Goal: Information Seeking & Learning: Learn about a topic

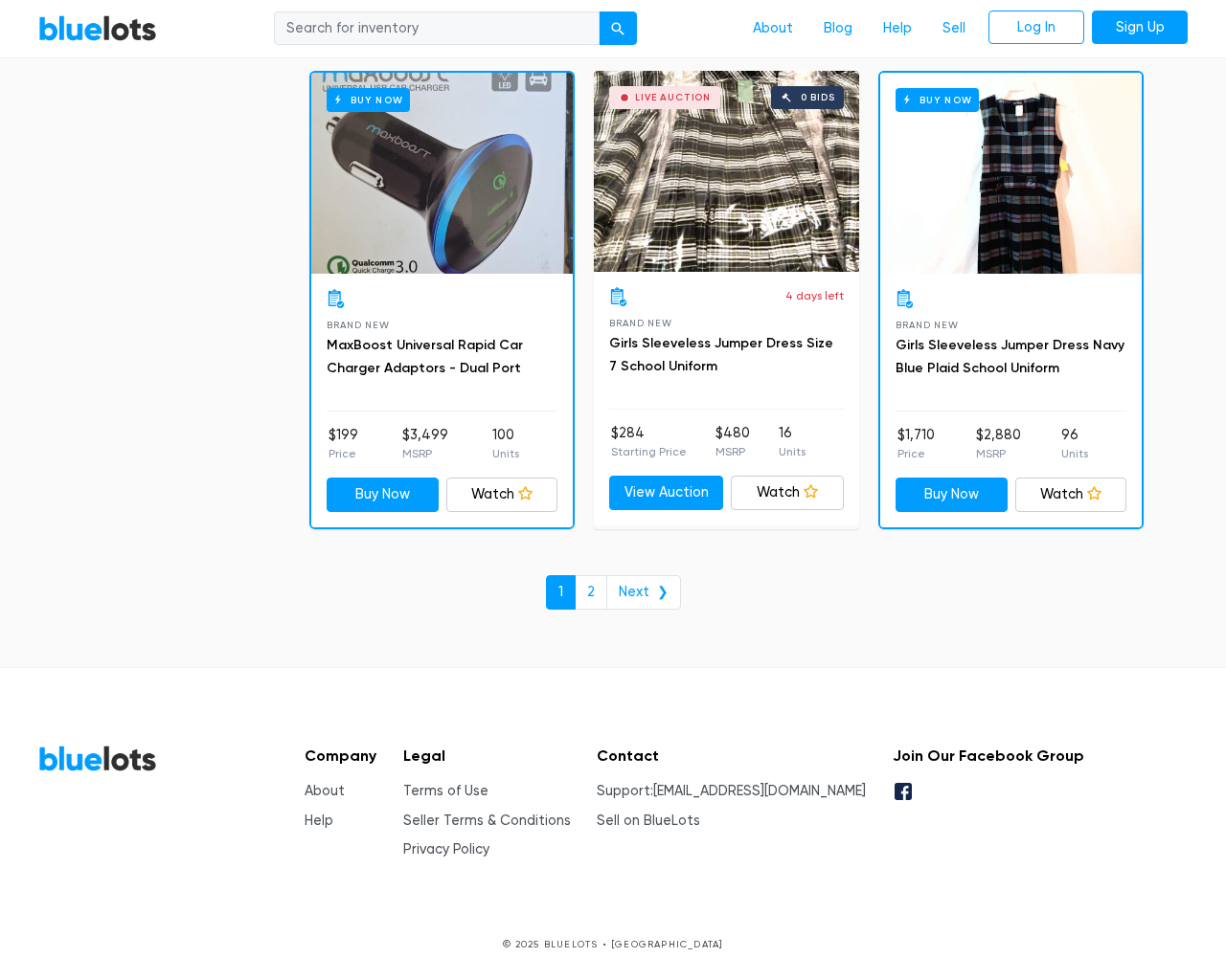
scroll to position [8171, 0]
type input "the"
type input "[EMAIL_ADDRESS][DOMAIN_NAME]"
type input "e"
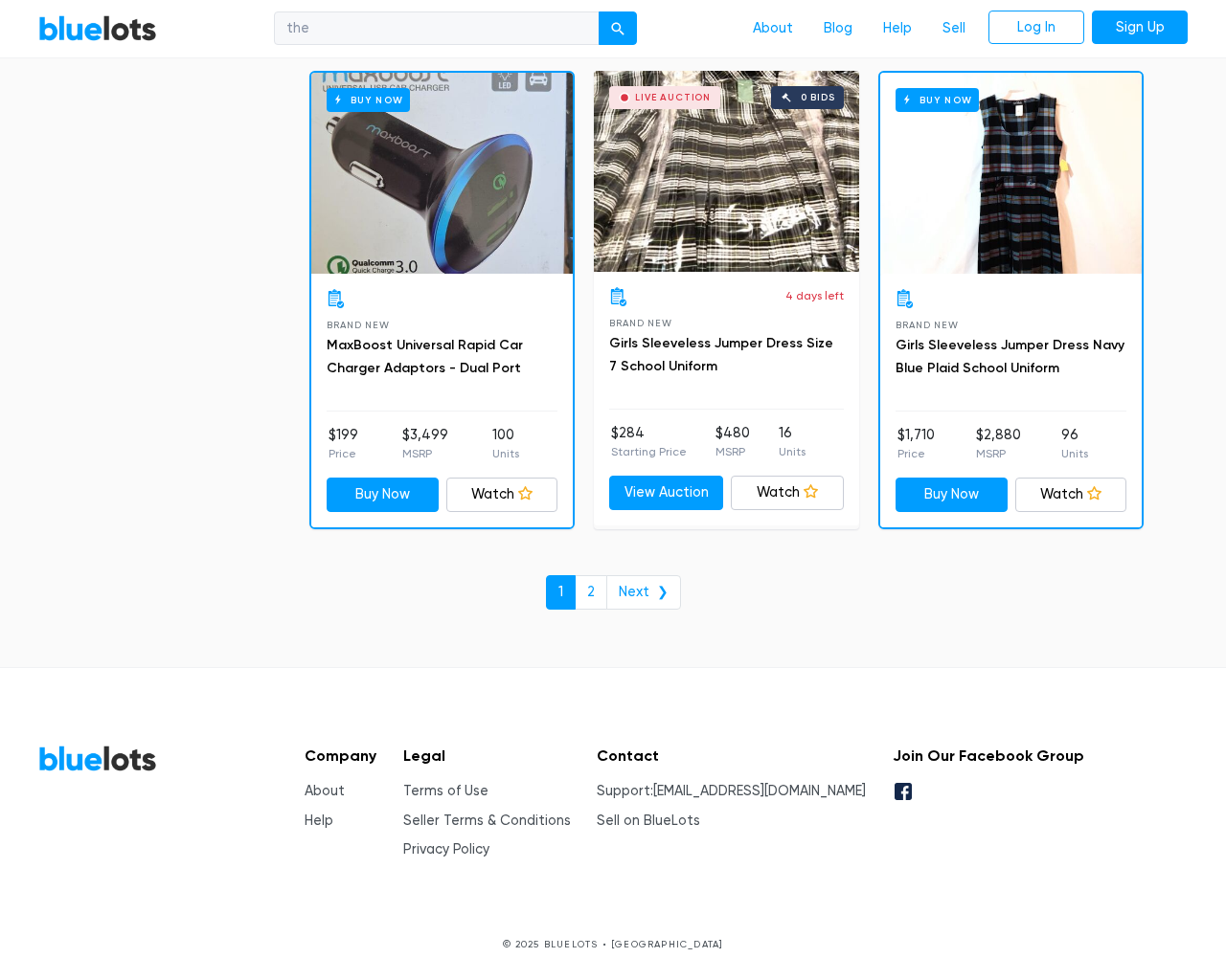
checkbox New"] "false"
checkbox input "false"
checkbox Accessories"] "false"
checkbox Goods"] "false"
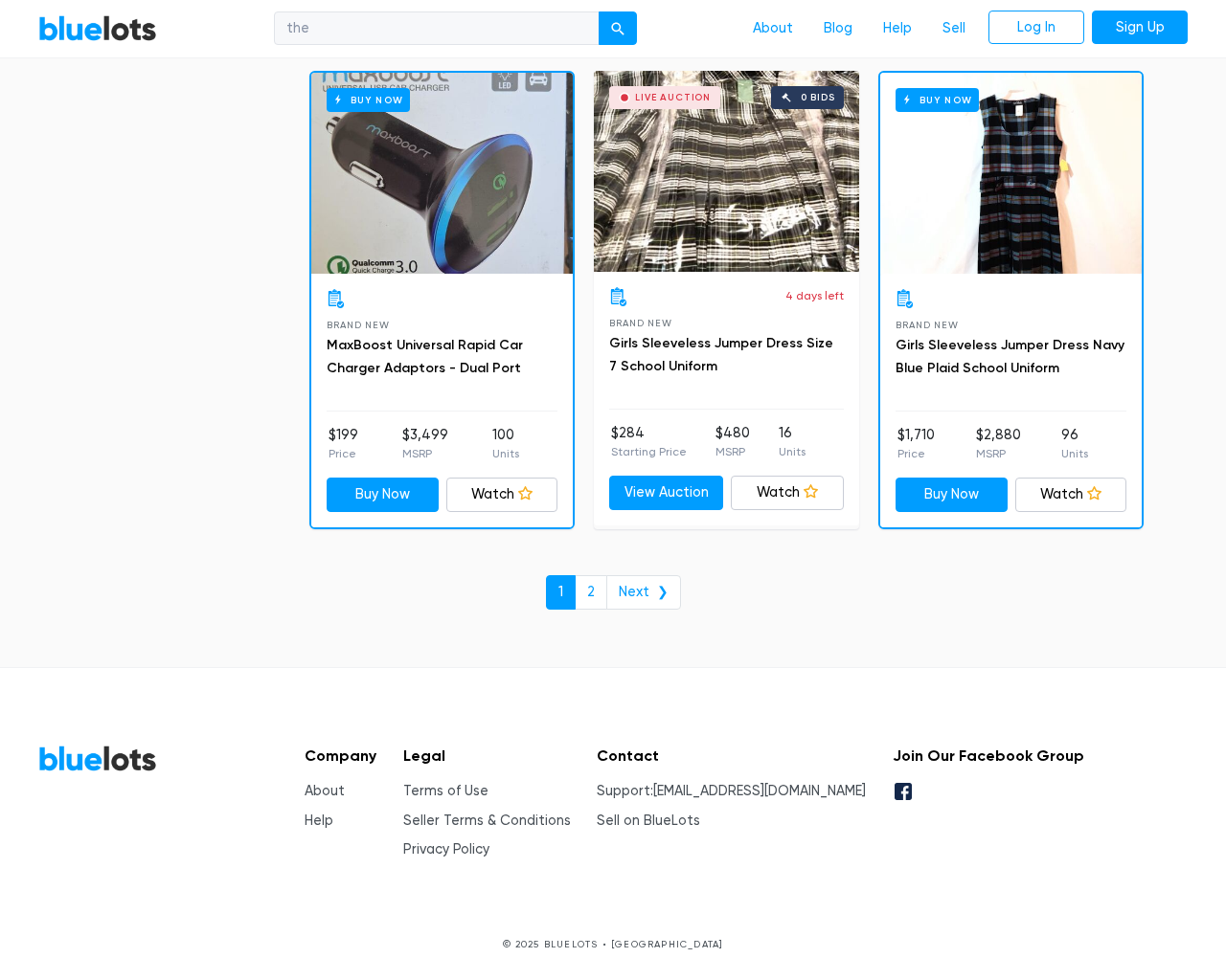
checkbox input "false"
checkbox Merchandise"] "false"
checkbox Beauty"] "false"
checkbox Baby"] "false"
checkbox input "false"
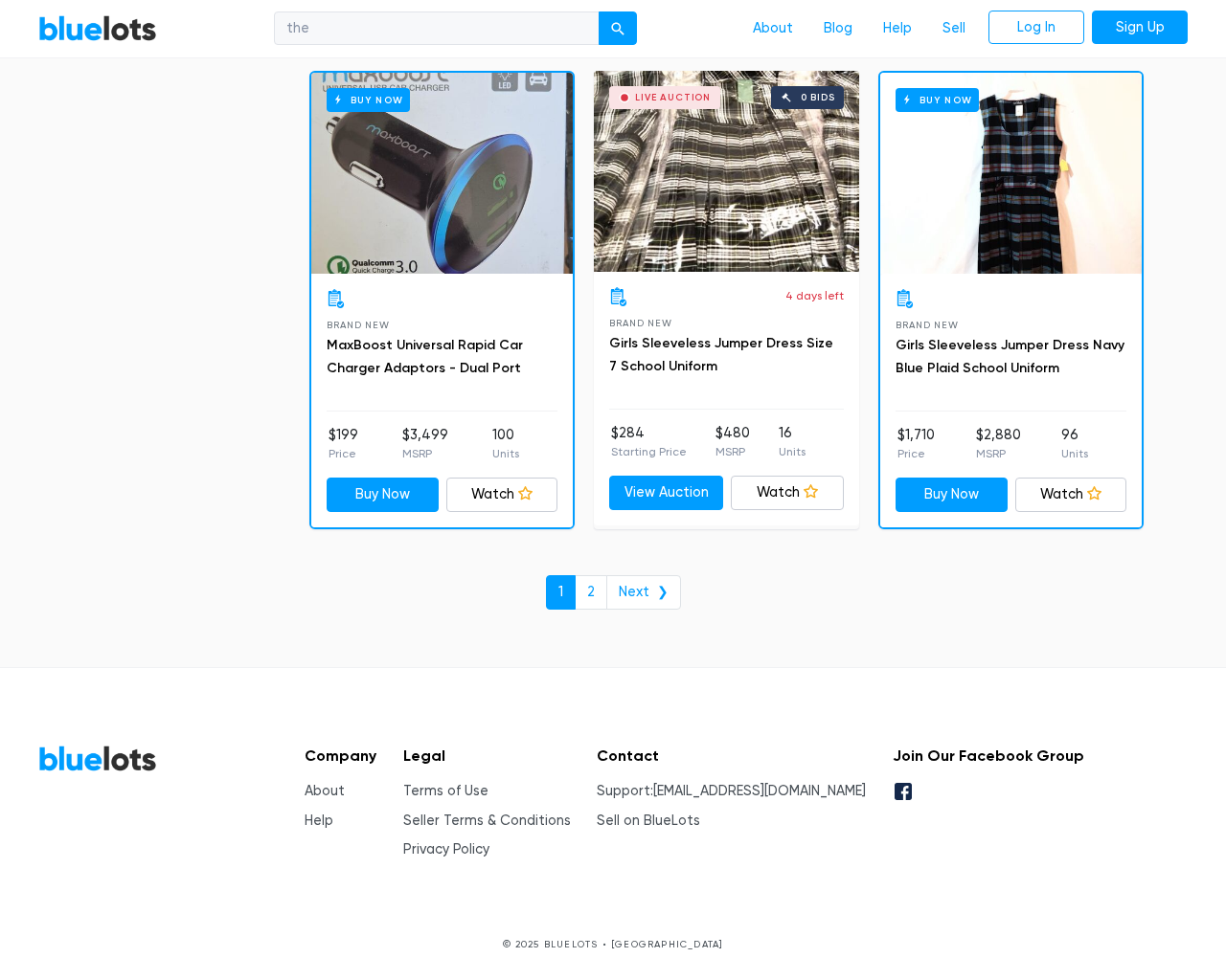
checkbox input "false"
type input "e"
select select "10000"
select select "50000"
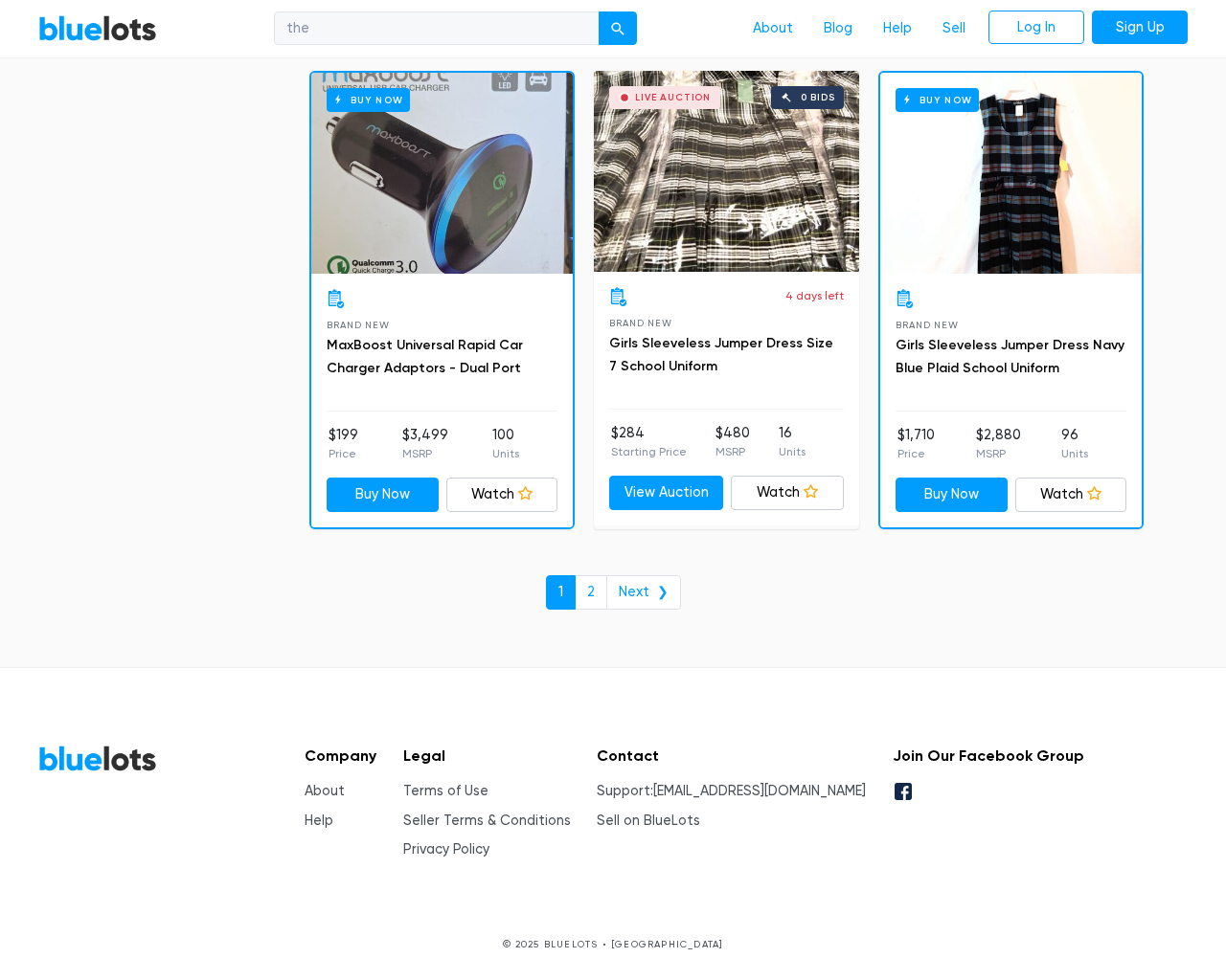
select select "highest_price"
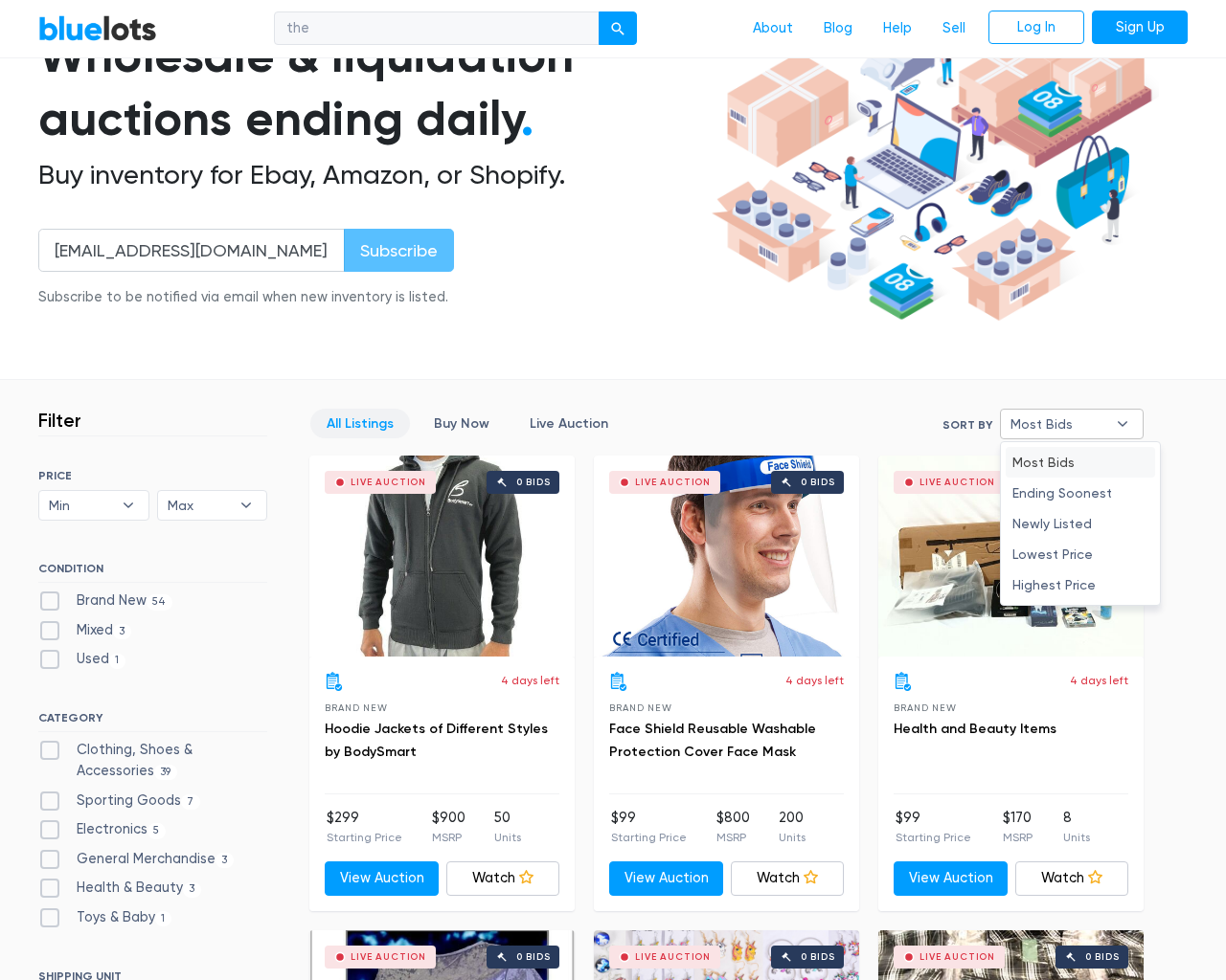
type input "e"
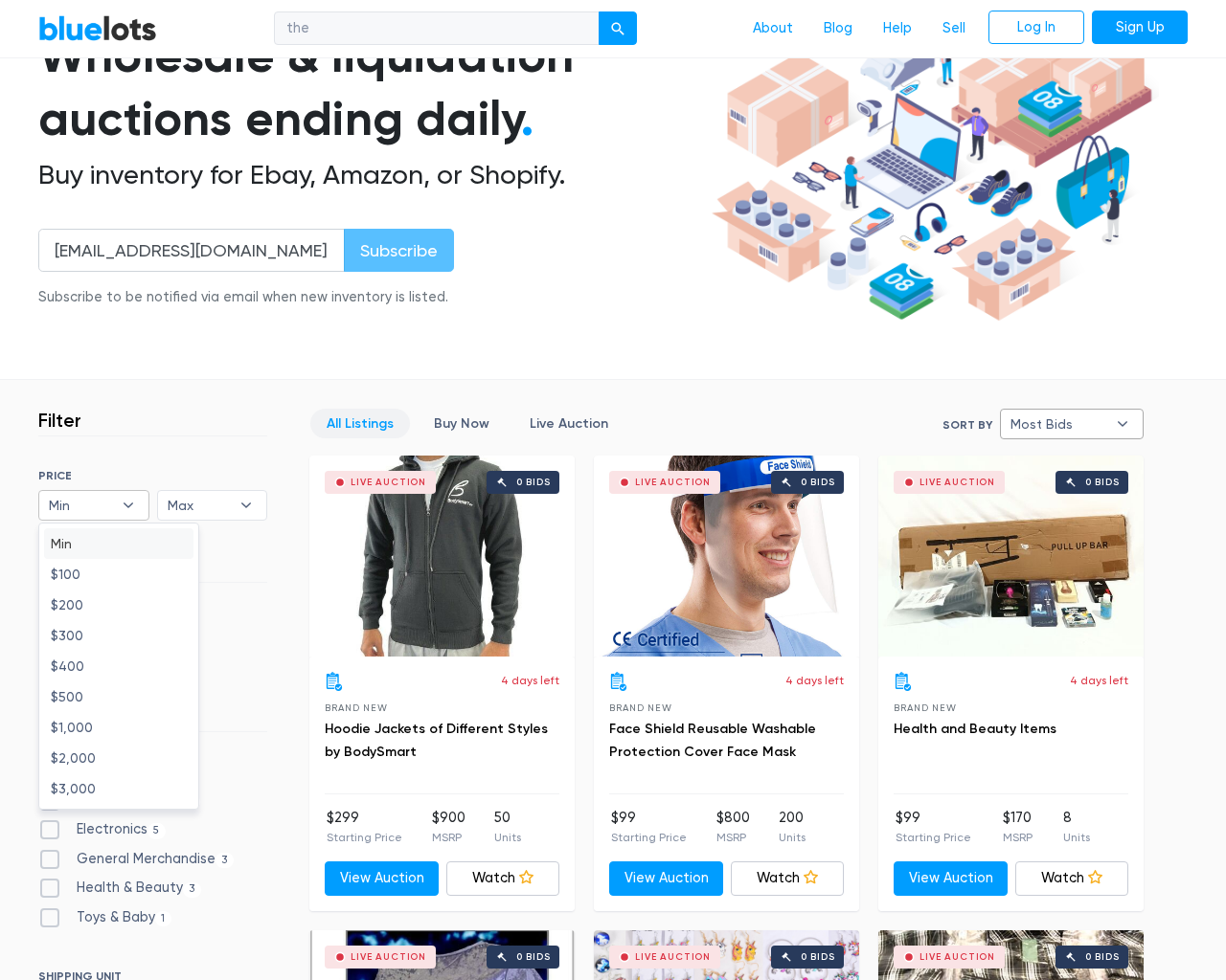
type input "e"
checkbox New"] "false"
checkbox input "false"
checkbox Accessories"] "false"
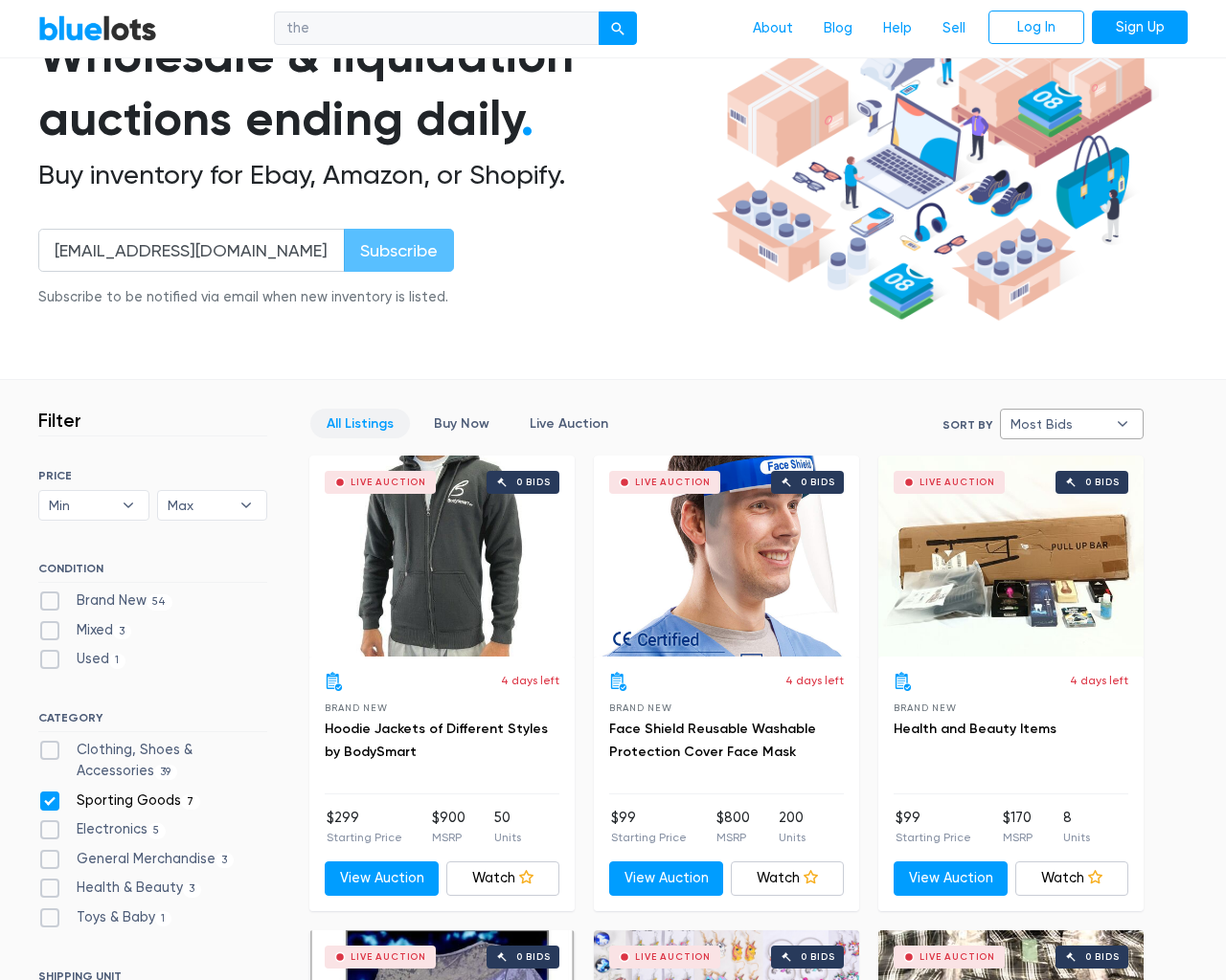
checkbox Goods"] "false"
checkbox input "false"
checkbox Merchandise"] "false"
checkbox Beauty"] "false"
checkbox Baby"] "false"
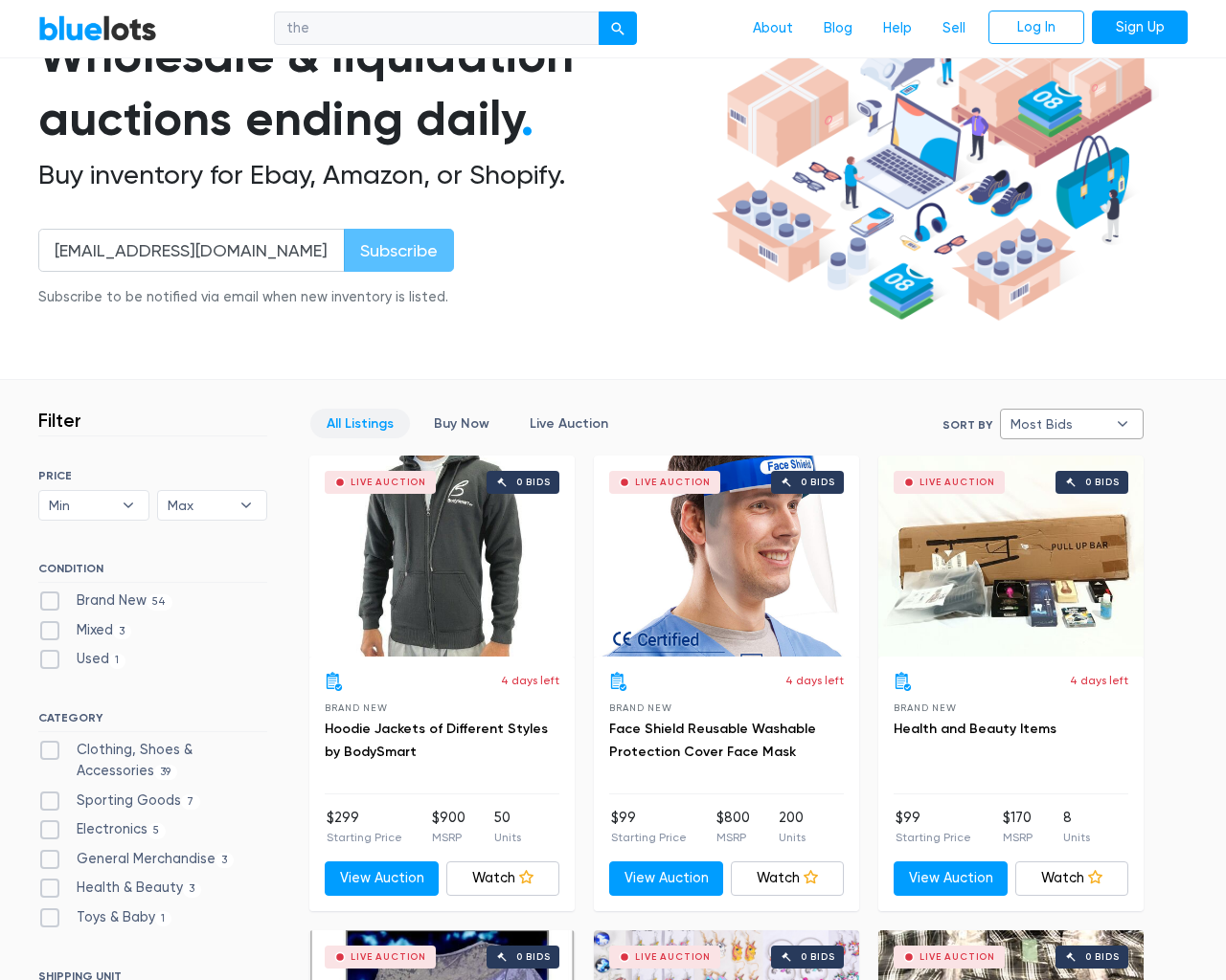
checkbox input "false"
type input "e"
select select "most_bids"
type input "e"
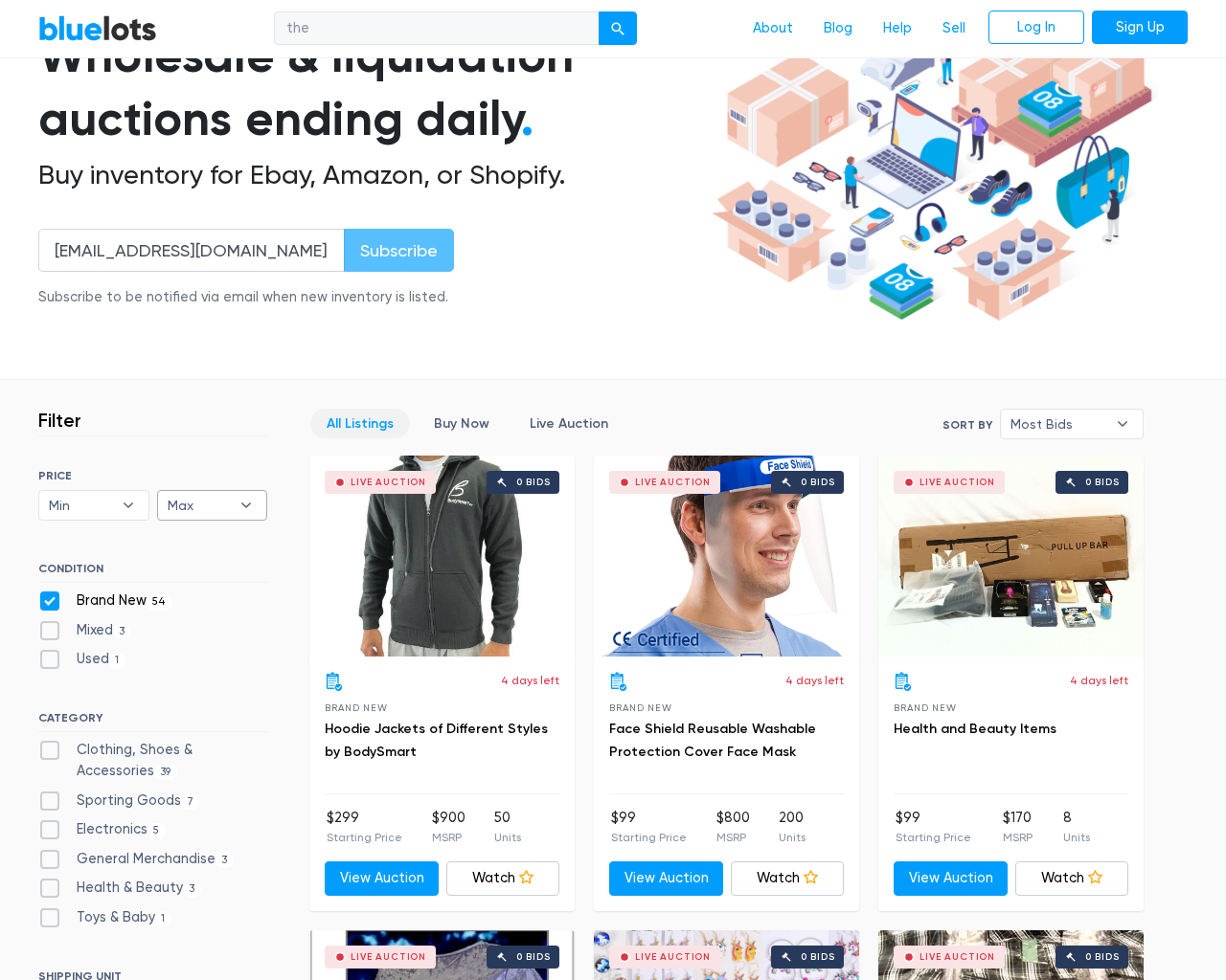
checkbox New"] "false"
checkbox input "false"
checkbox Accessories"] "false"
checkbox Goods"] "false"
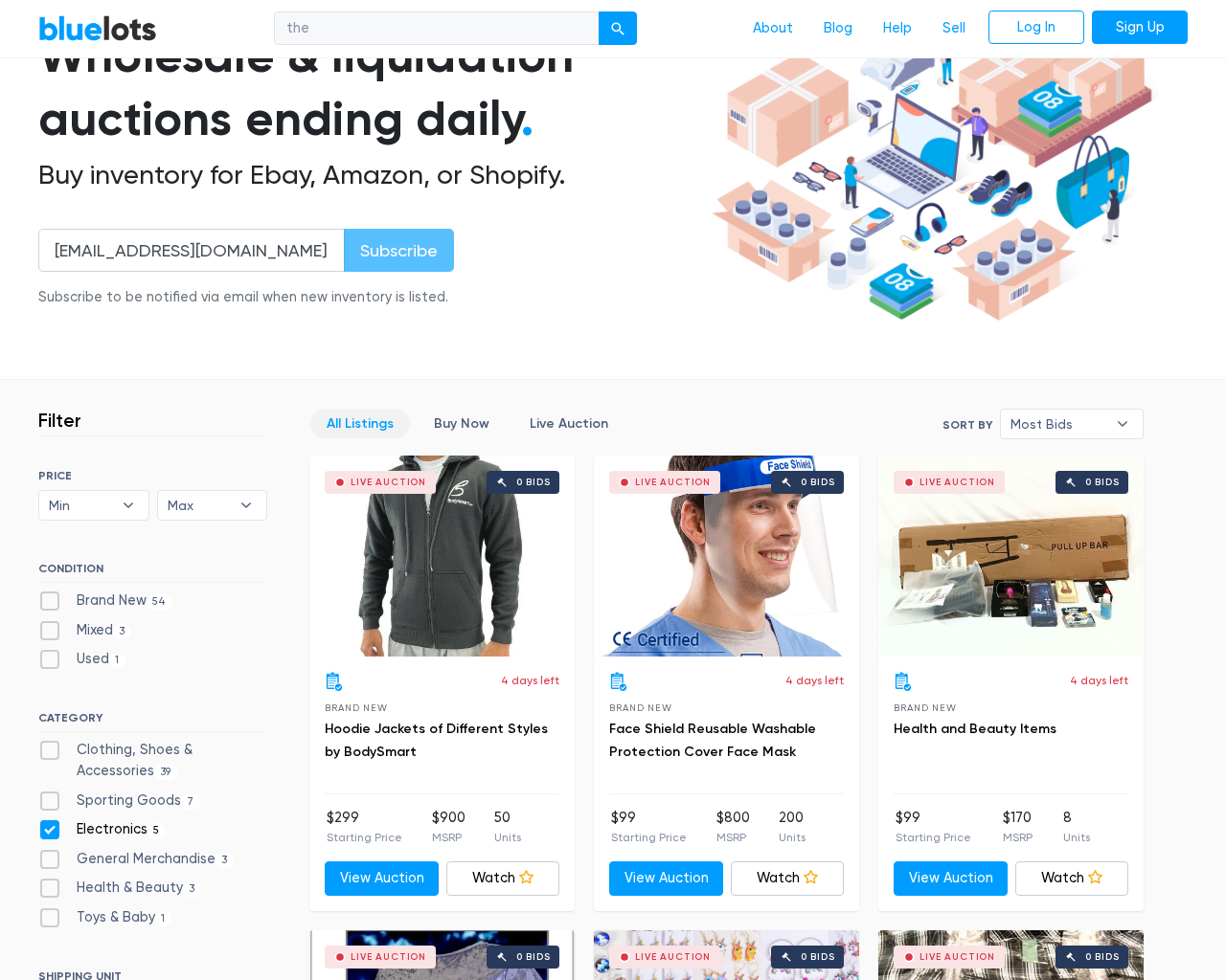
checkbox input "false"
checkbox Merchandise"] "false"
checkbox Beauty"] "false"
checkbox Baby"] "false"
checkbox input "false"
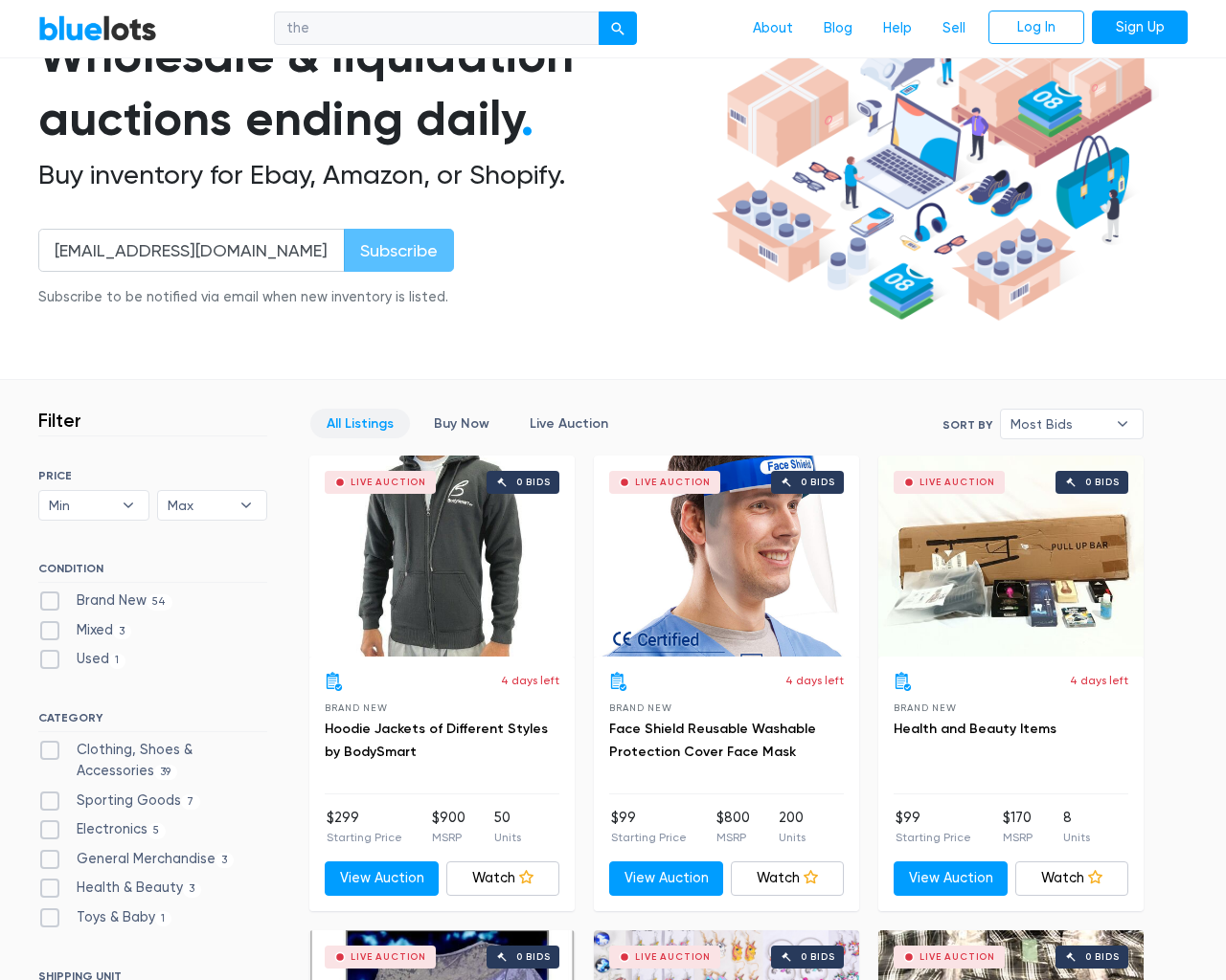
checkbox input "false"
type input "e"
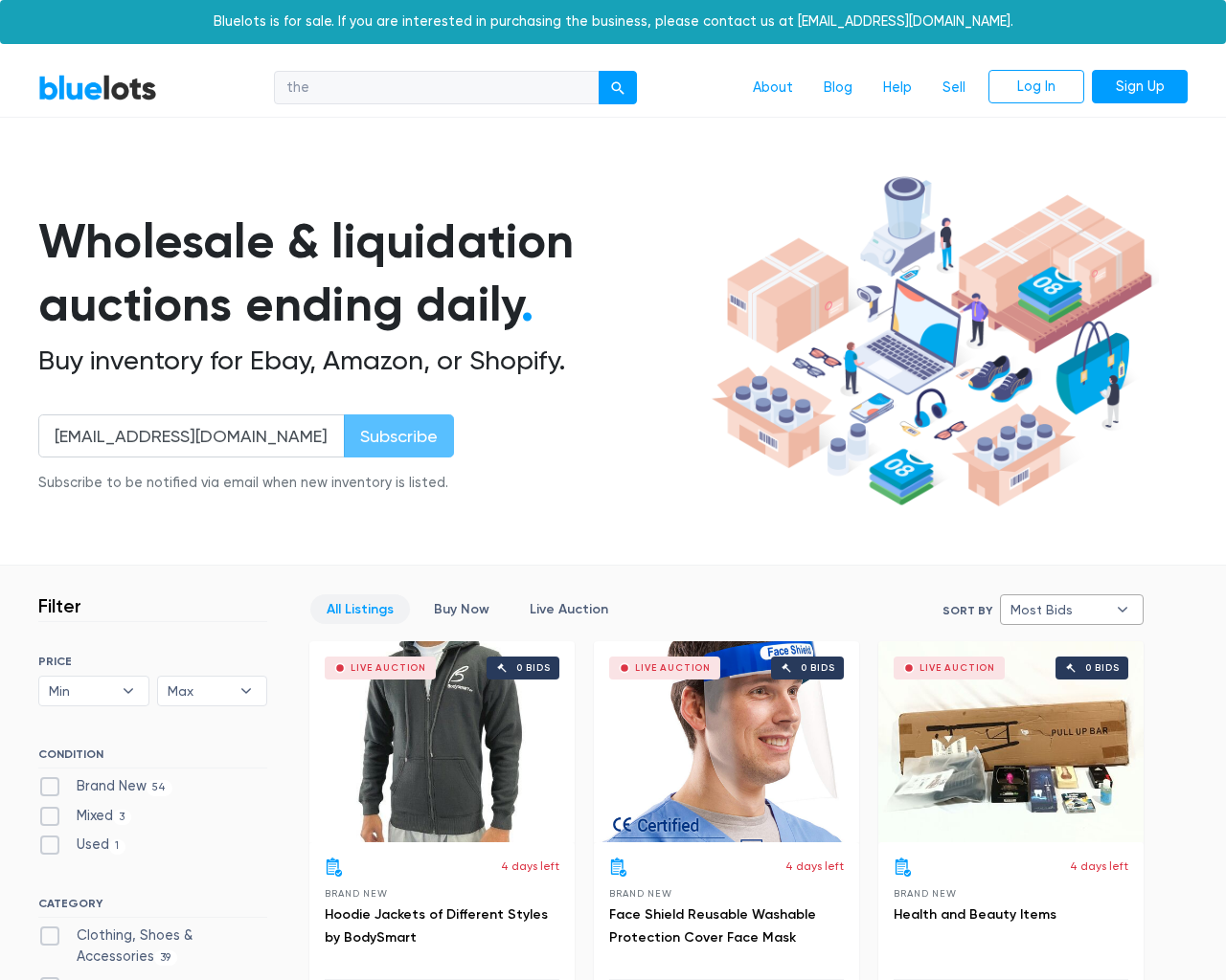
select select
select select "most_bids"
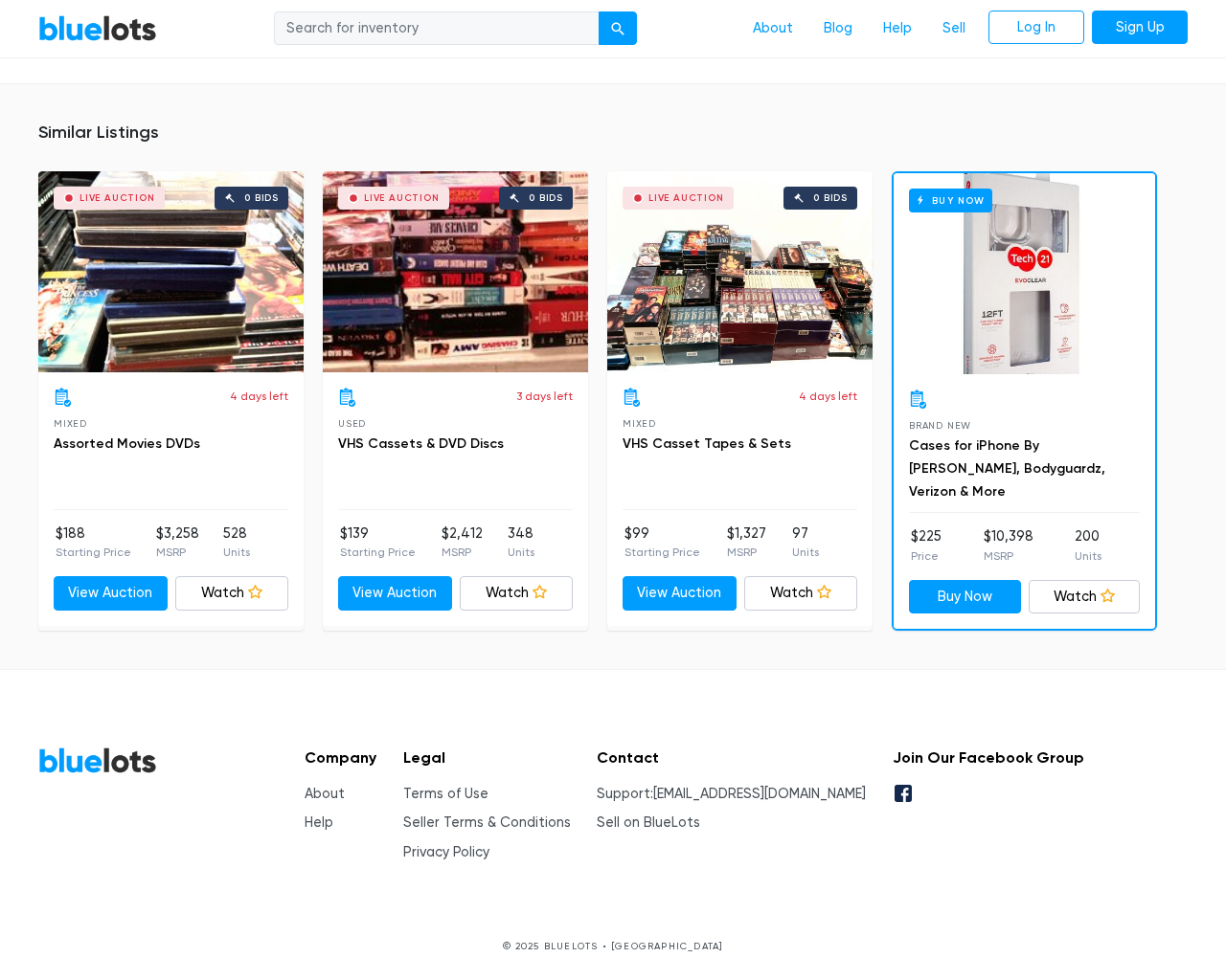
scroll to position [15075, 0]
type input "the"
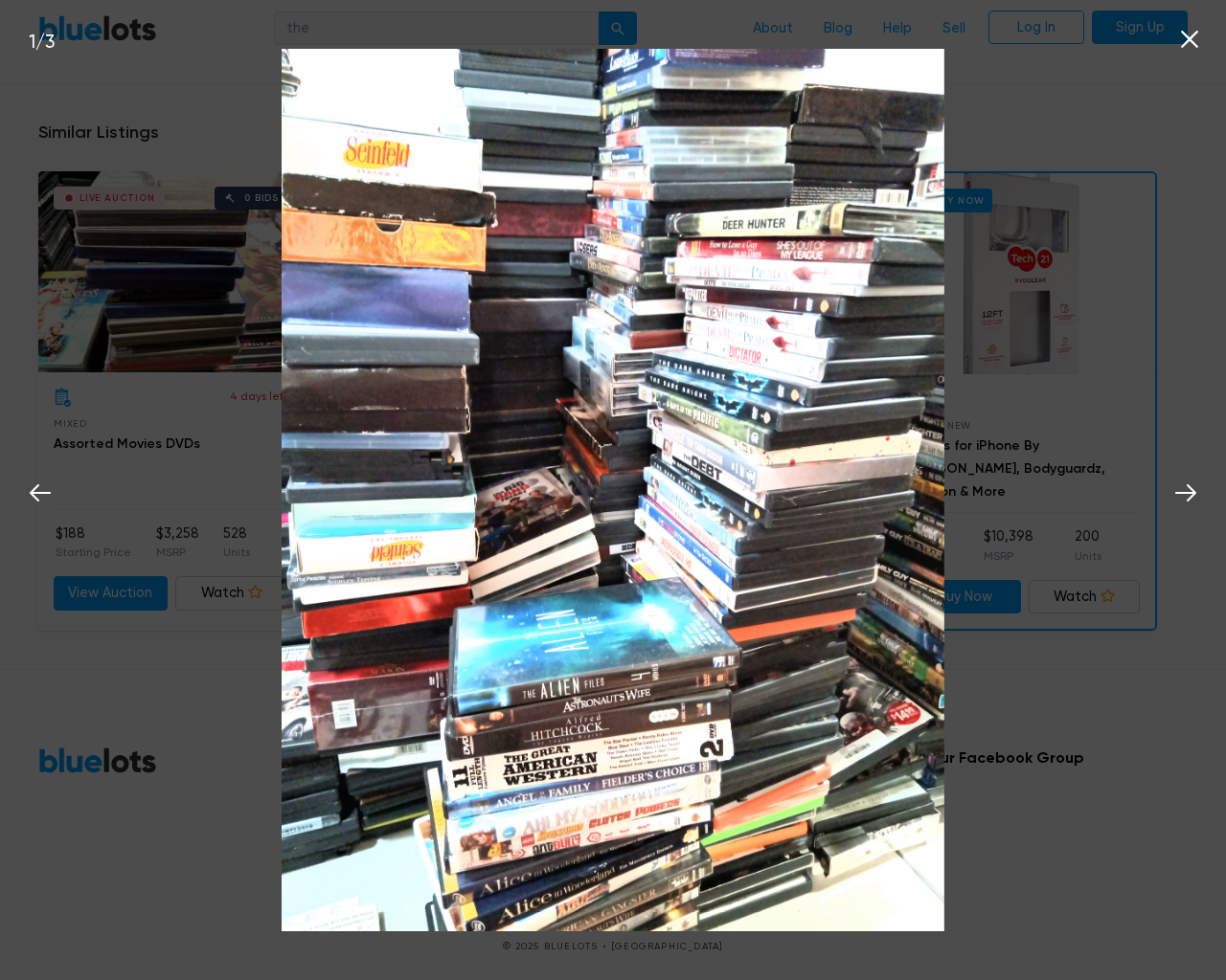
scroll to position [15076, 0]
